Goal: Find specific page/section: Find specific page/section

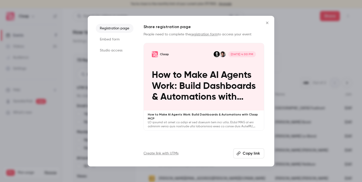
click at [268, 21] on icon "Close" at bounding box center [267, 23] width 6 height 4
